Goal: Transaction & Acquisition: Purchase product/service

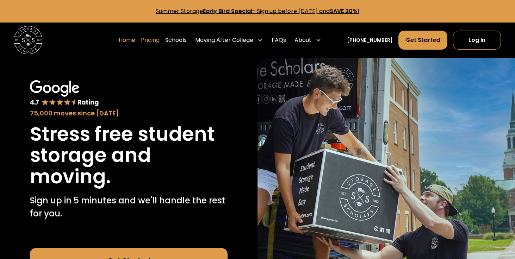
click at [160, 38] on link "Pricing" at bounding box center [150, 40] width 19 height 20
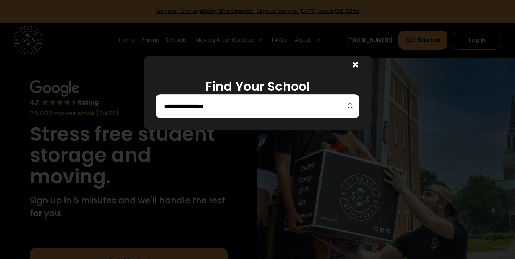
click at [219, 107] on input "search" at bounding box center [257, 106] width 189 height 12
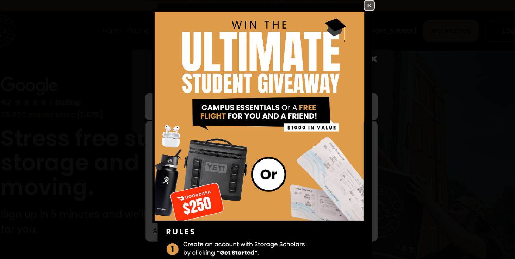
click at [352, 16] on img at bounding box center [352, 18] width 8 height 8
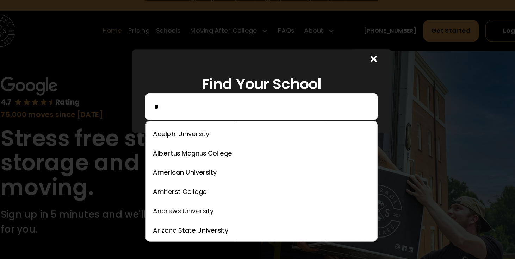
click at [263, 107] on input "*" at bounding box center [257, 106] width 189 height 12
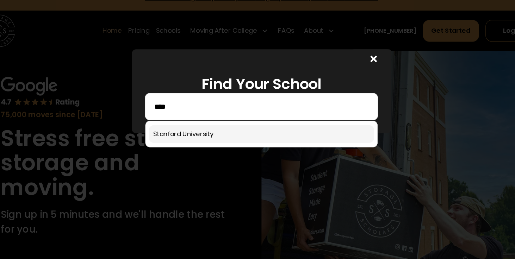
type input "****"
click at [189, 131] on link at bounding box center [257, 131] width 196 height 16
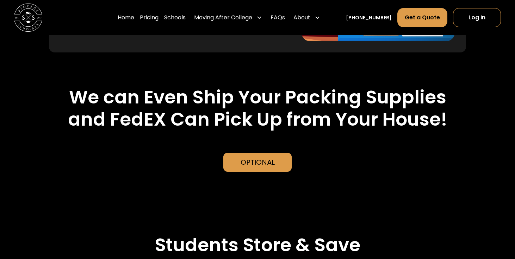
scroll to position [1463, 0]
